Goal: Task Accomplishment & Management: Manage account settings

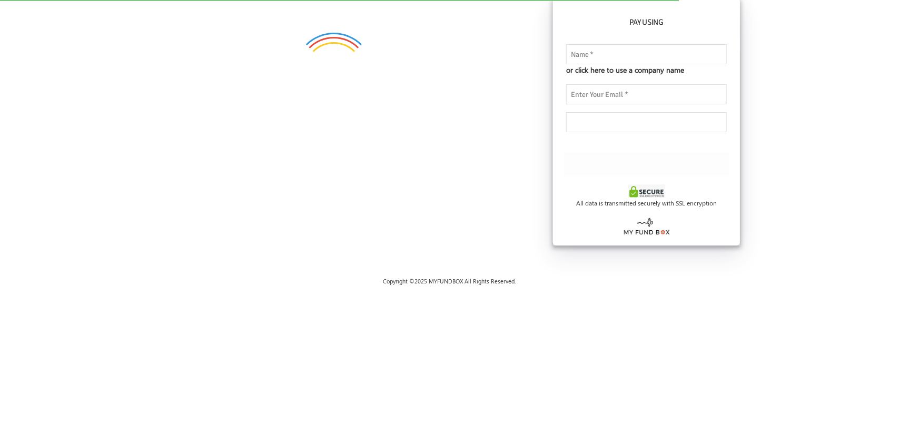
checkbox input "true"
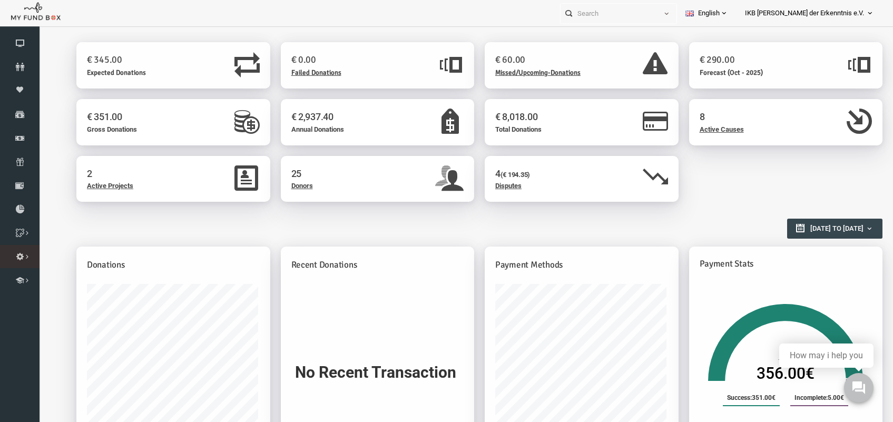
click at [0, 0] on icon at bounding box center [0, 0] width 0 height 0
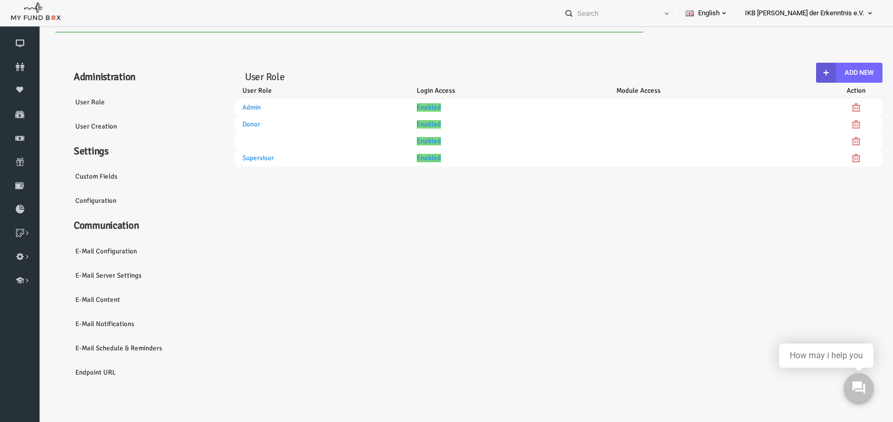
select select "100"
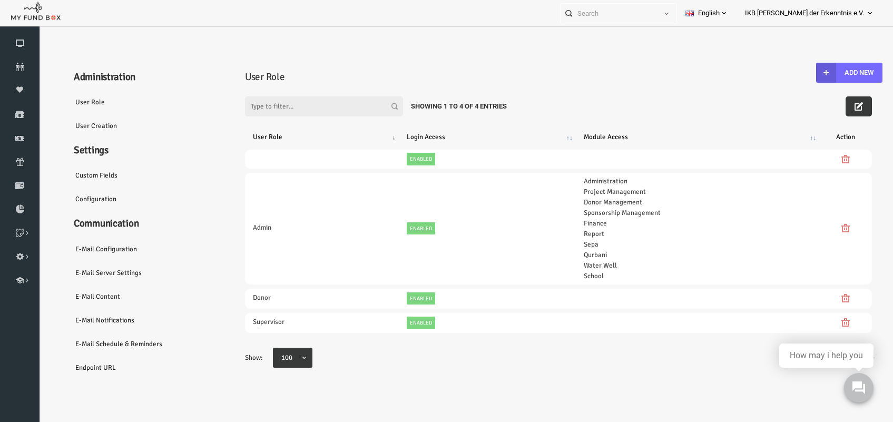
click at [83, 202] on link "Configuration" at bounding box center [127, 199] width 158 height 24
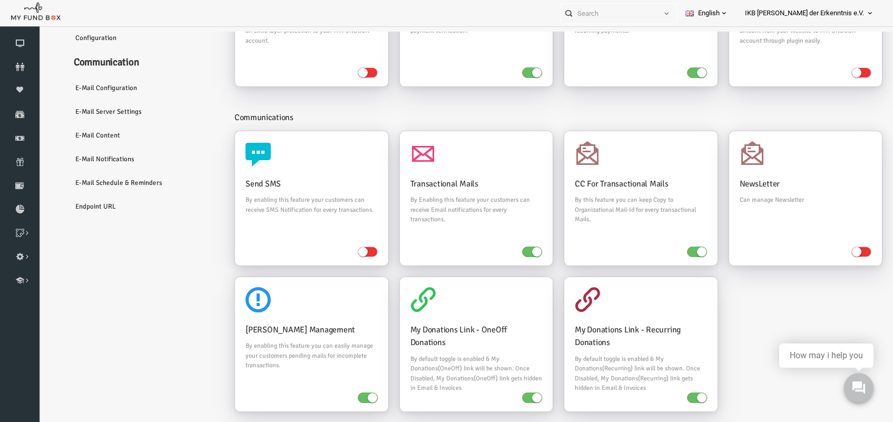
scroll to position [132, 0]
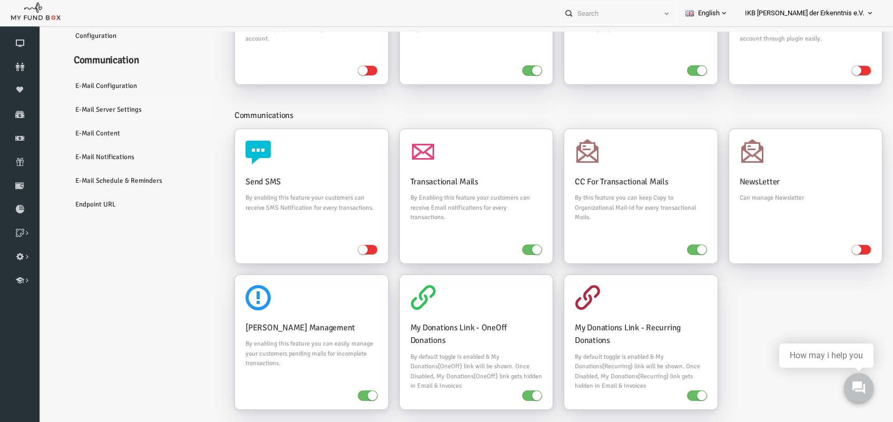
click at [81, 109] on link "E-Mail server settings" at bounding box center [127, 109] width 158 height 24
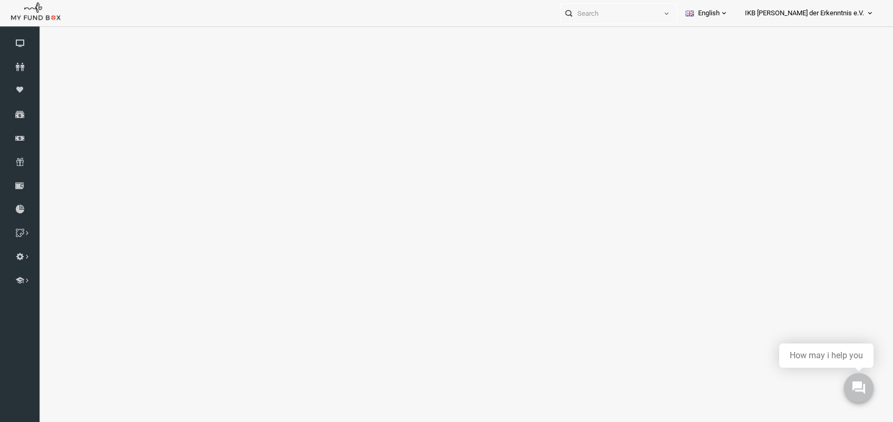
scroll to position [0, 0]
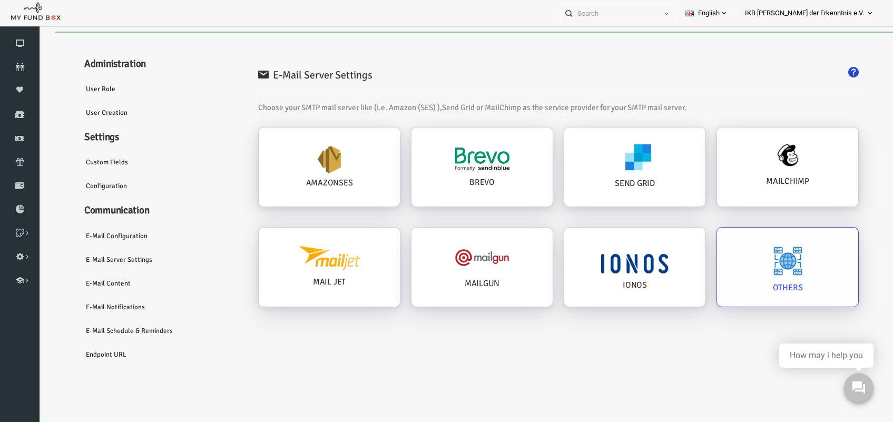
click at [758, 253] on img at bounding box center [770, 261] width 30 height 30
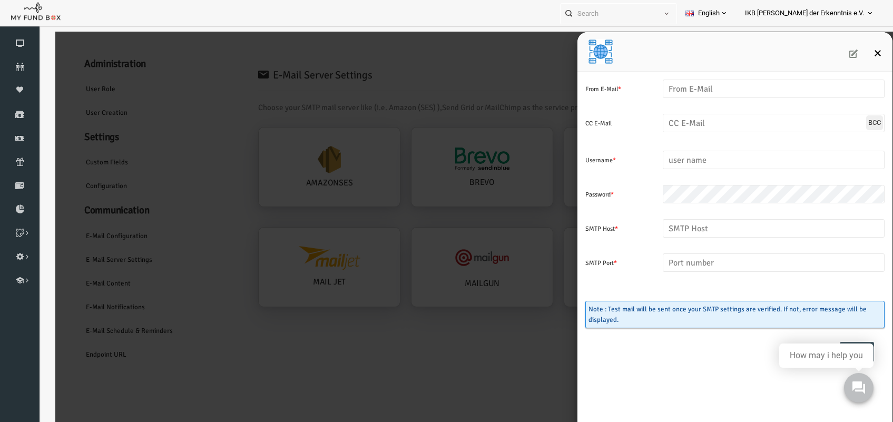
click at [860, 54] on icon "Close" at bounding box center [860, 53] width 8 height 8
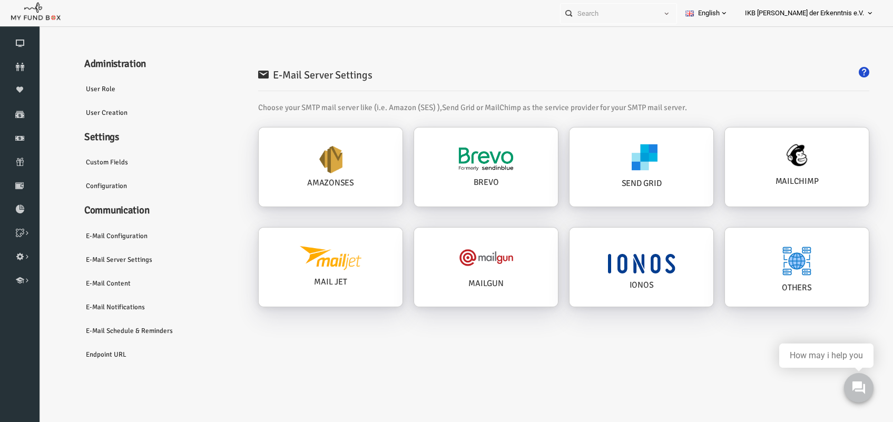
click at [95, 183] on link "Configuration" at bounding box center [138, 186] width 158 height 24
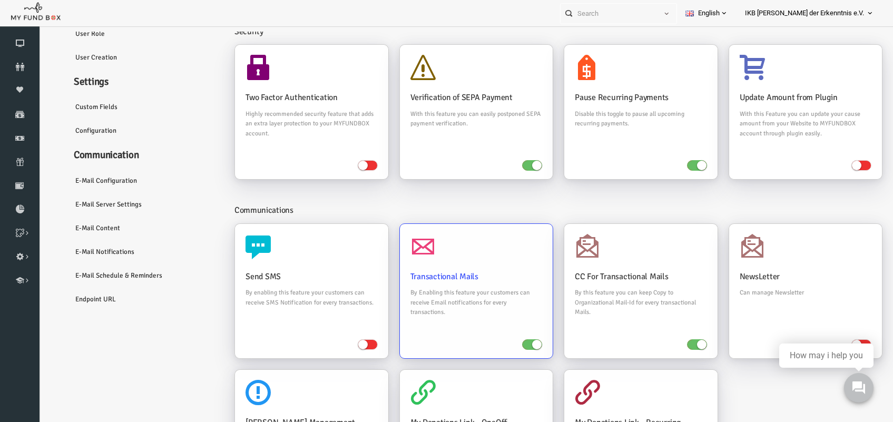
scroll to position [66, 0]
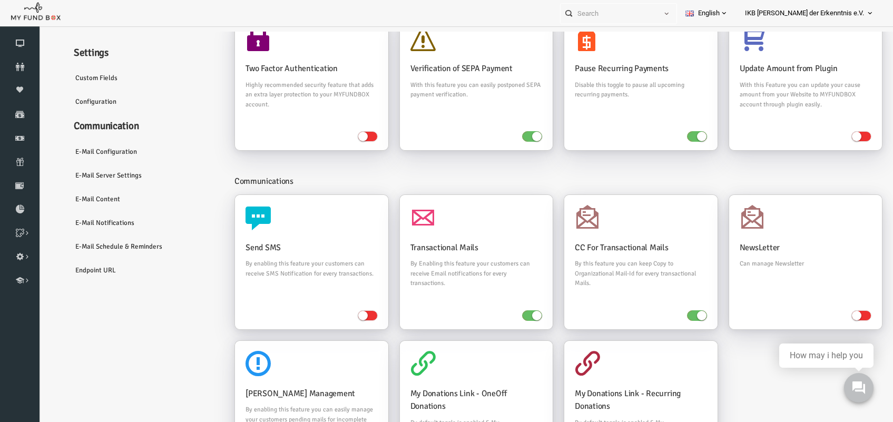
click at [848, 8] on span "IKB [PERSON_NAME] der Erkenntnis e.V." at bounding box center [804, 13] width 119 height 18
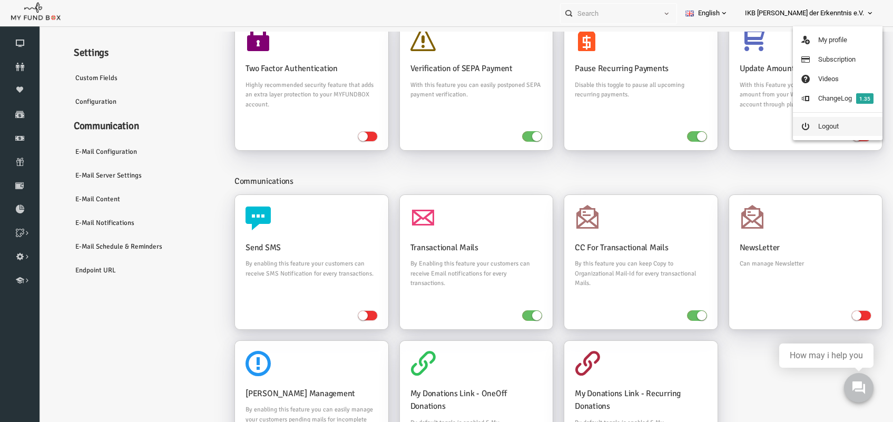
click at [827, 125] on link "Logout" at bounding box center [838, 126] width 90 height 19
